Goal: Find specific page/section: Find specific page/section

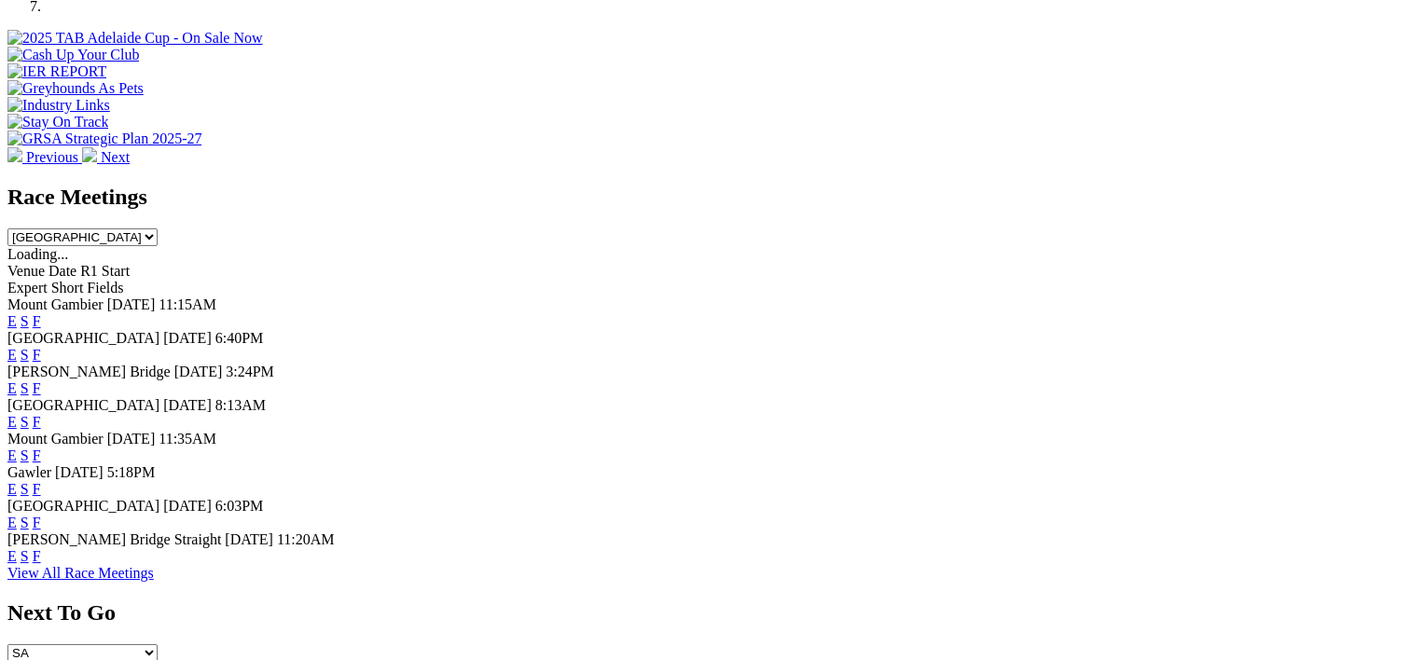
scroll to position [750, 0]
click at [41, 349] on link "F" at bounding box center [37, 357] width 8 height 16
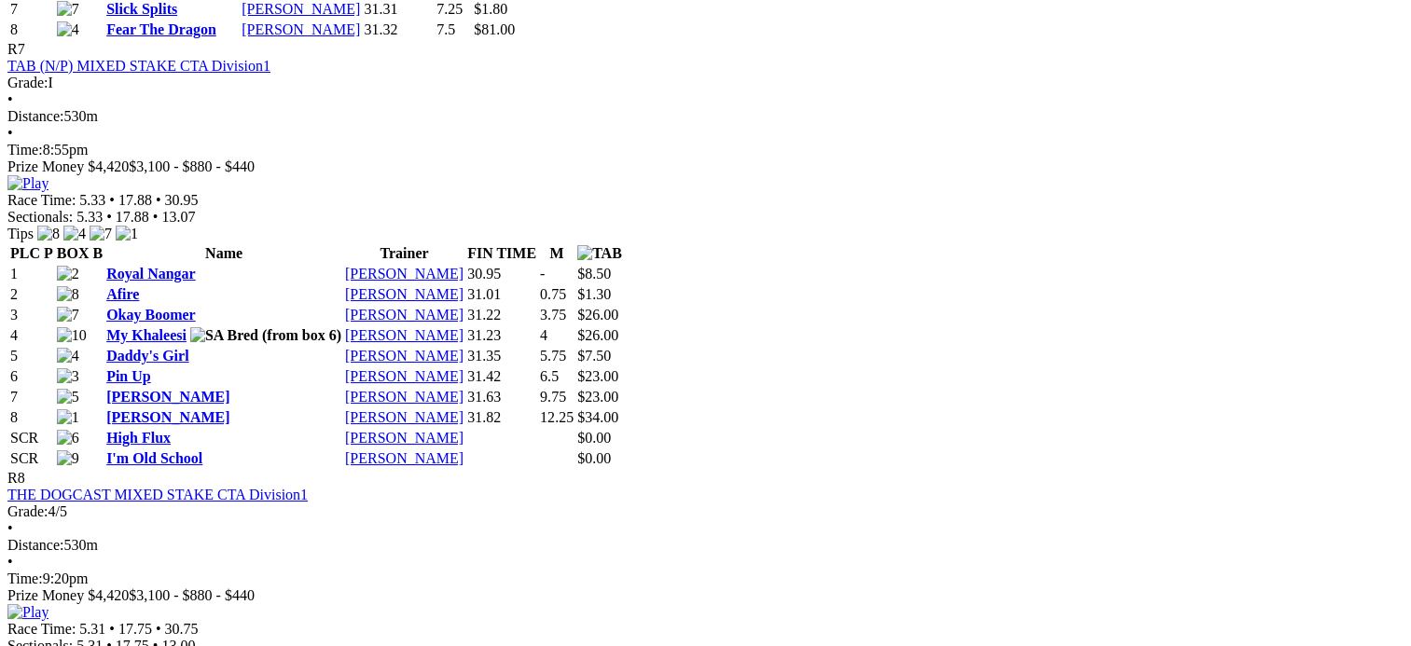
scroll to position [3298, 0]
